Goal: Navigation & Orientation: Find specific page/section

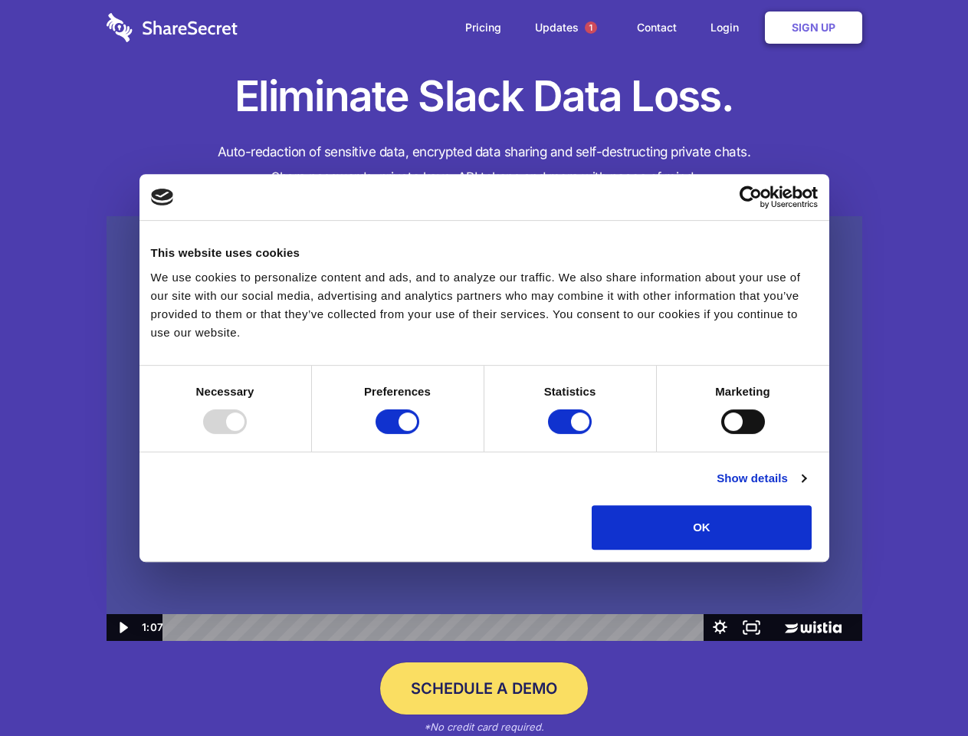
click at [484, 368] on img at bounding box center [485, 428] width 756 height 425
click at [247, 434] on div at bounding box center [225, 421] width 44 height 25
click at [419, 434] on input "Preferences" at bounding box center [397, 421] width 44 height 25
checkbox input "false"
click at [572, 434] on input "Statistics" at bounding box center [570, 421] width 44 height 25
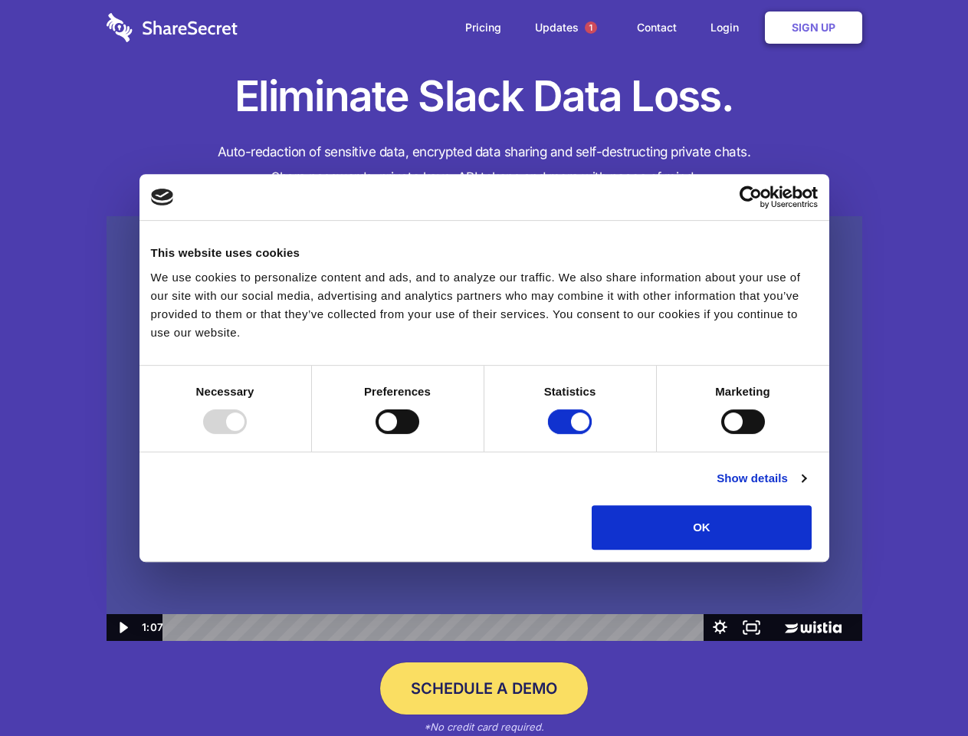
checkbox input "false"
click at [721, 434] on input "Marketing" at bounding box center [743, 421] width 44 height 25
checkbox input "true"
click at [805, 487] on link "Show details" at bounding box center [760, 478] width 89 height 18
click at [0, 0] on li "Necessary 7 Necessary cookies help make a website usable by enabling basic func…" at bounding box center [0, 0] width 0 height 0
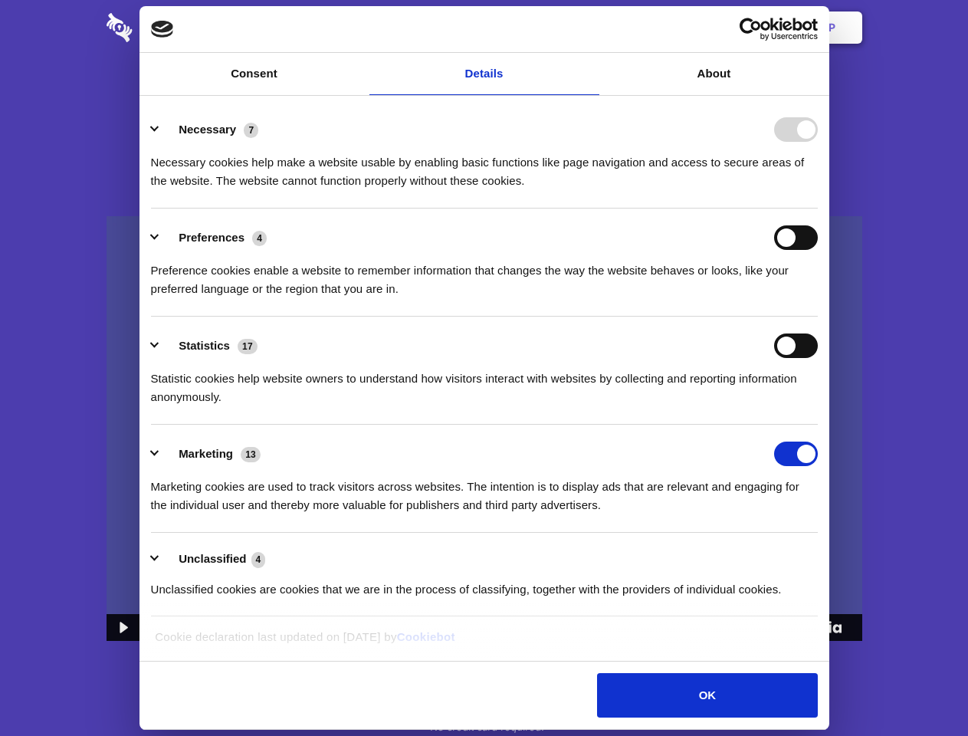
click at [590, 28] on span "1" at bounding box center [591, 27] width 12 height 12
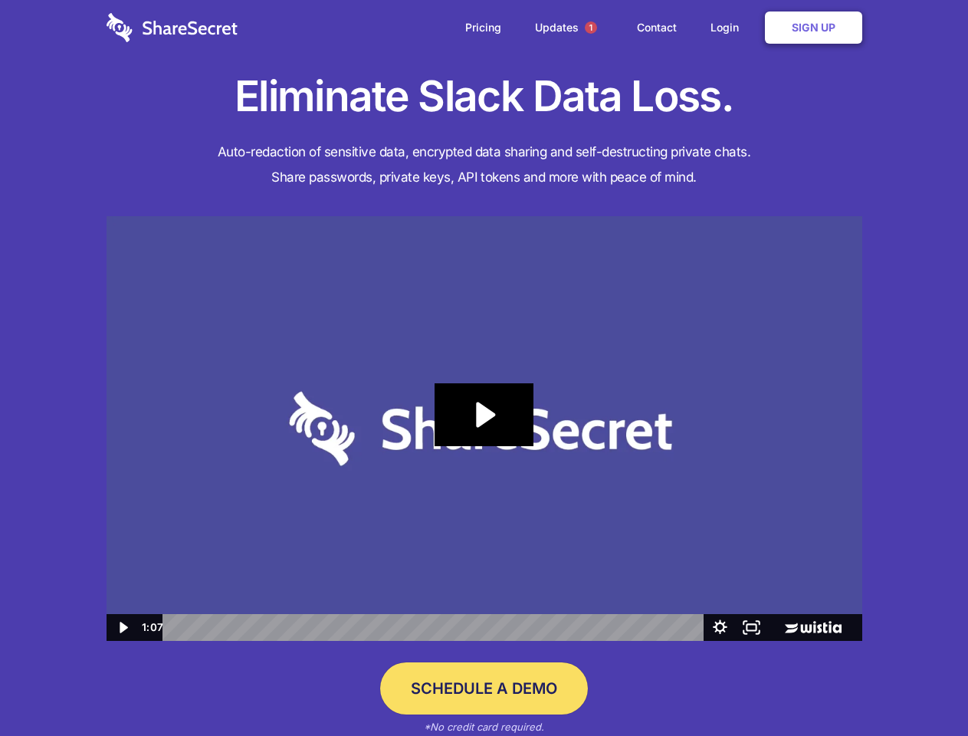
click at [484, 428] on icon "Play Video: Sharesecret Slack Extension" at bounding box center [483, 414] width 98 height 63
